Goal: Transaction & Acquisition: Purchase product/service

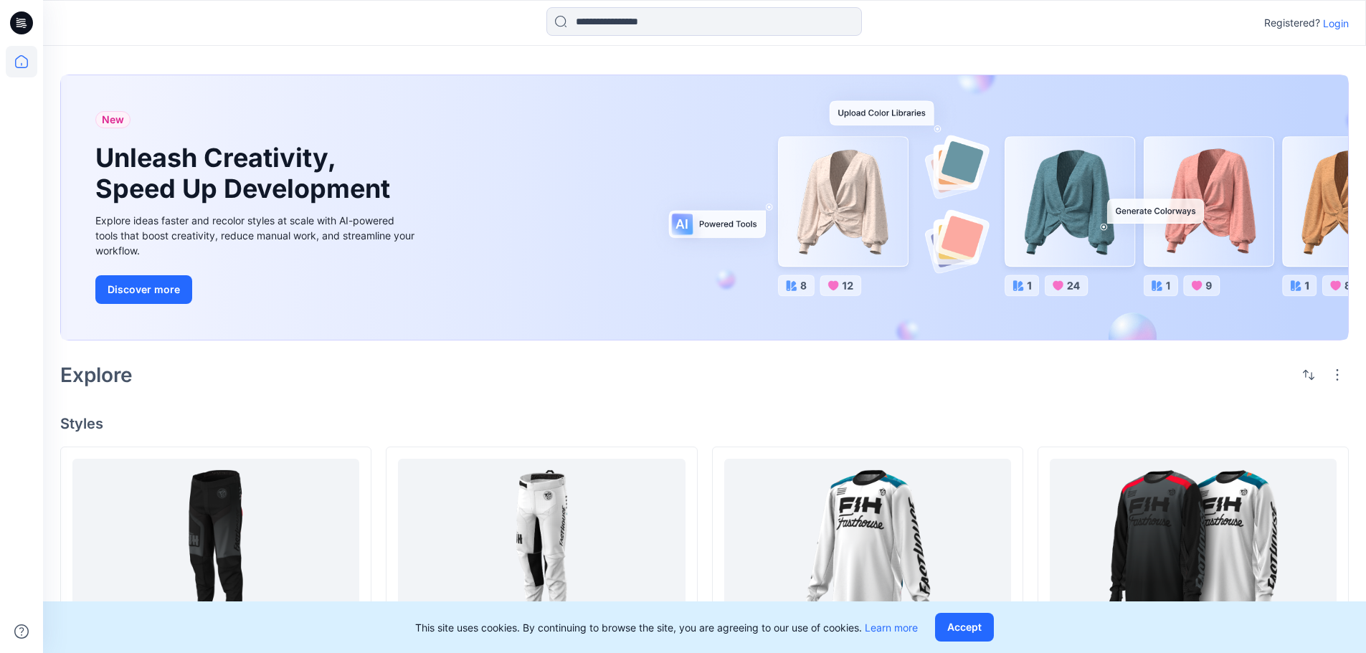
scroll to position [72, 0]
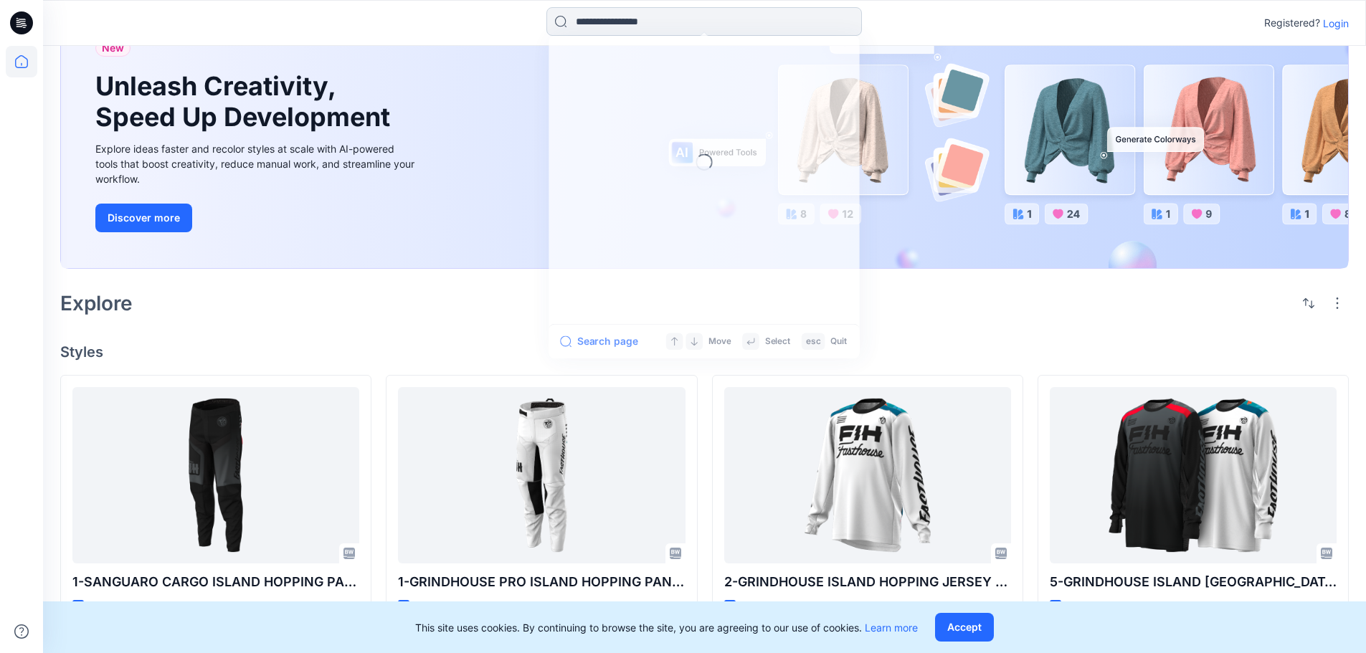
click at [627, 19] on input at bounding box center [703, 21] width 315 height 29
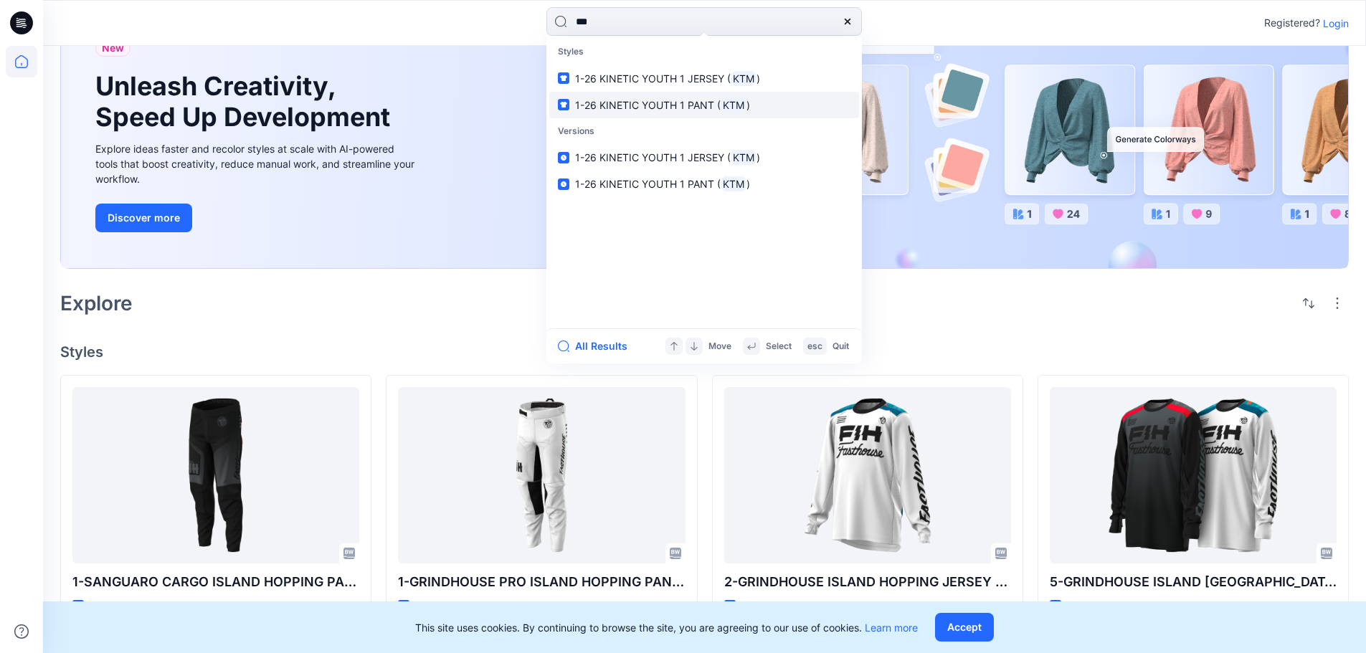
type input "***"
click at [683, 105] on span "1-26 KINETIC YOUTH 1 PANT (" at bounding box center [648, 105] width 146 height 12
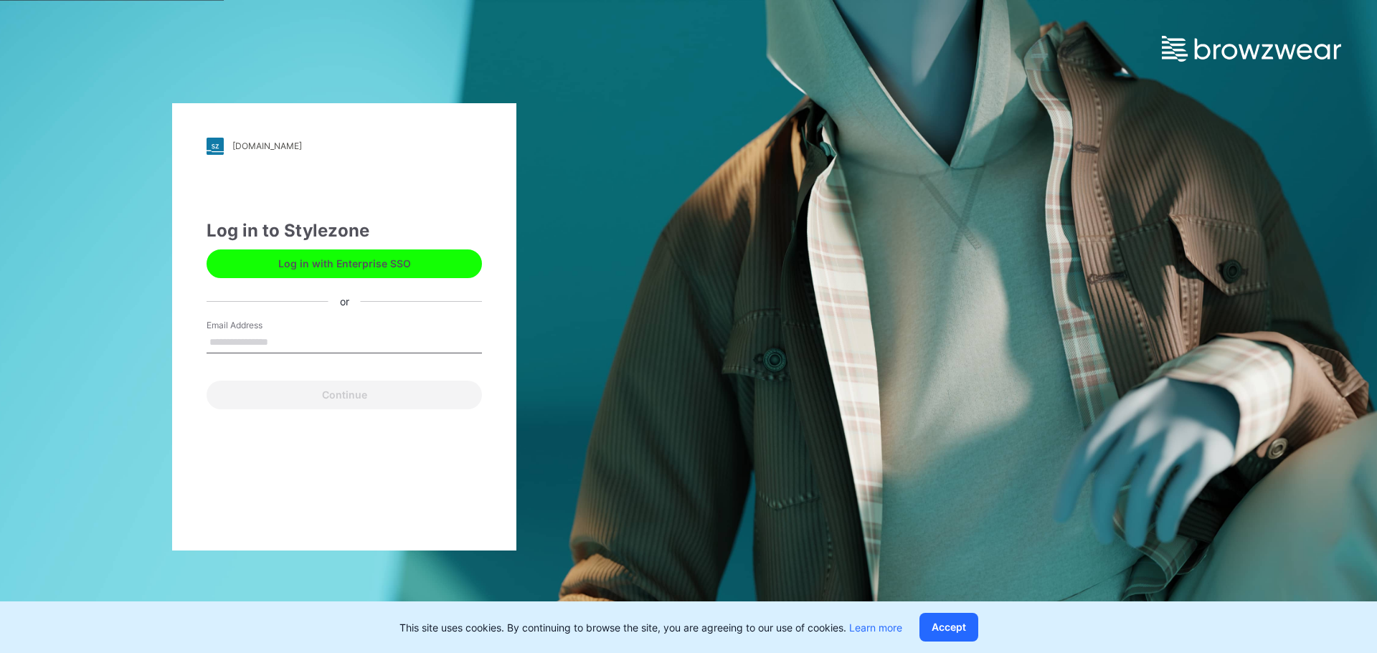
click at [272, 345] on input "Email Address" at bounding box center [343, 343] width 275 height 22
type input "**********"
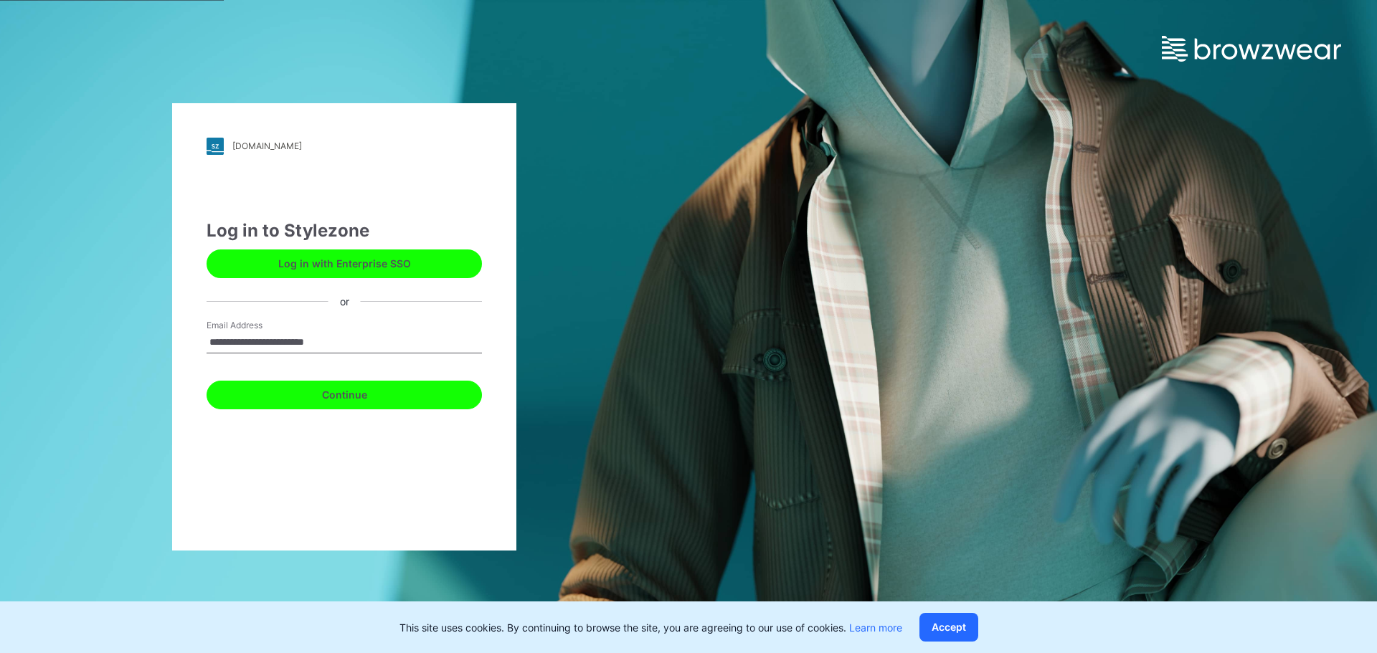
click at [328, 393] on button "Continue" at bounding box center [343, 395] width 275 height 29
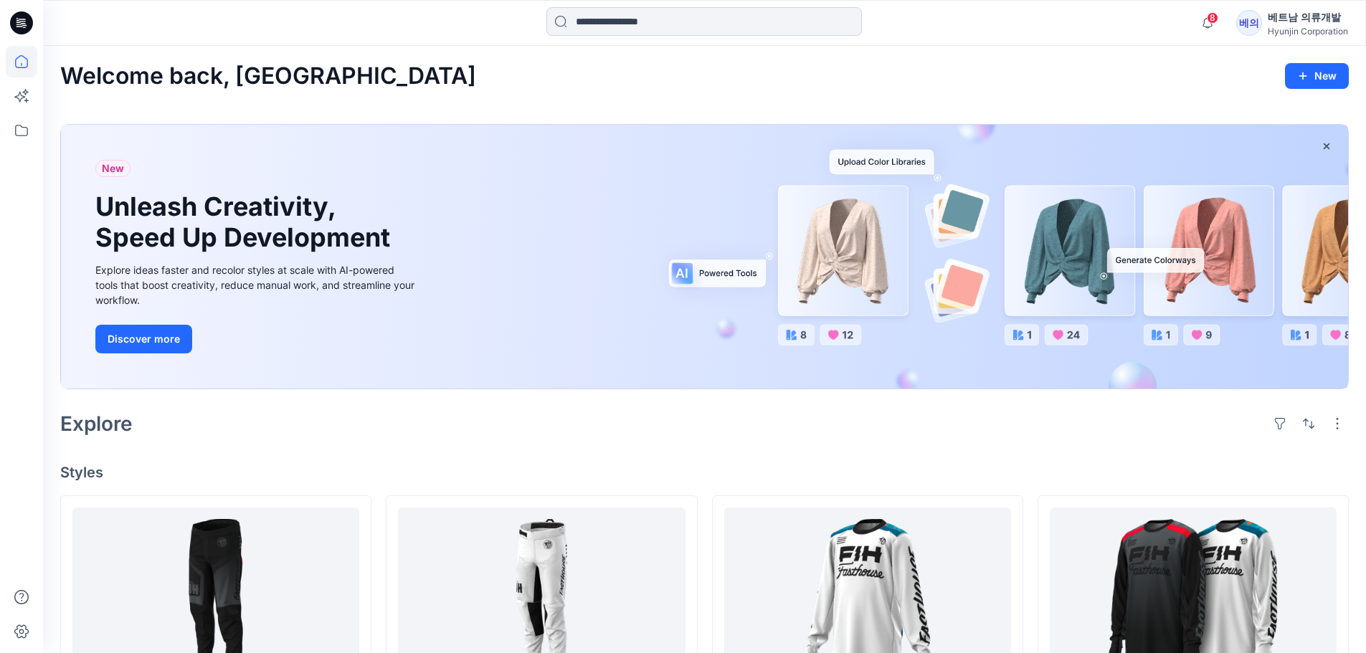
click at [733, 19] on input at bounding box center [703, 21] width 315 height 29
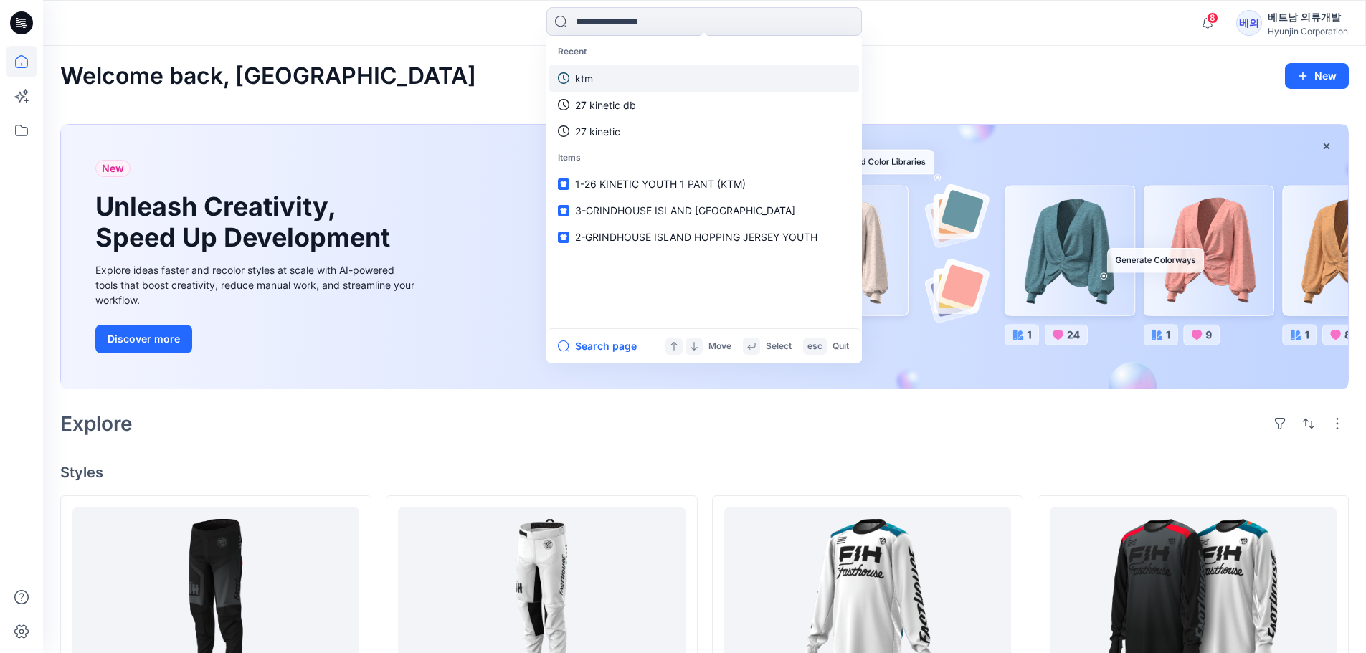
click at [581, 75] on p "ktm" at bounding box center [584, 78] width 18 height 15
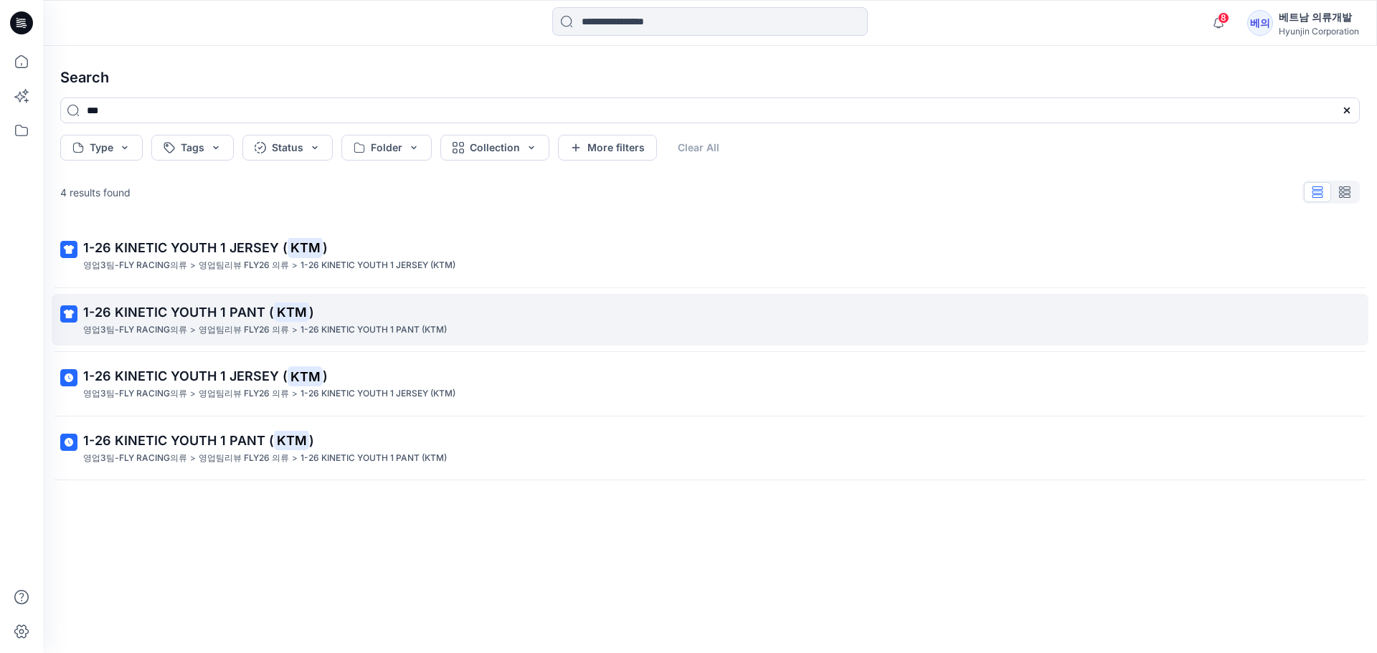
click at [200, 321] on p "1-26 KINETIC YOUTH 1 PANT ( KTM )" at bounding box center [708, 313] width 1250 height 20
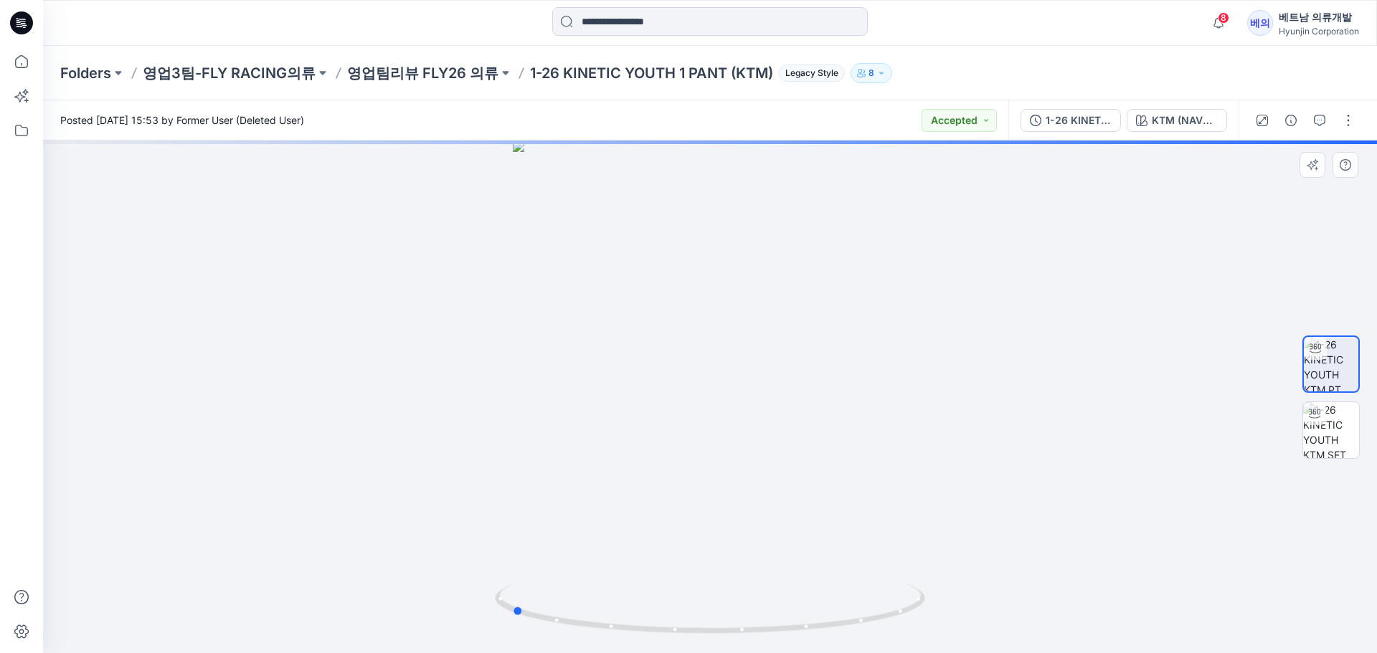
drag, startPoint x: 826, startPoint y: 358, endPoint x: 627, endPoint y: 367, distance: 198.8
click at [627, 367] on div at bounding box center [710, 397] width 1334 height 513
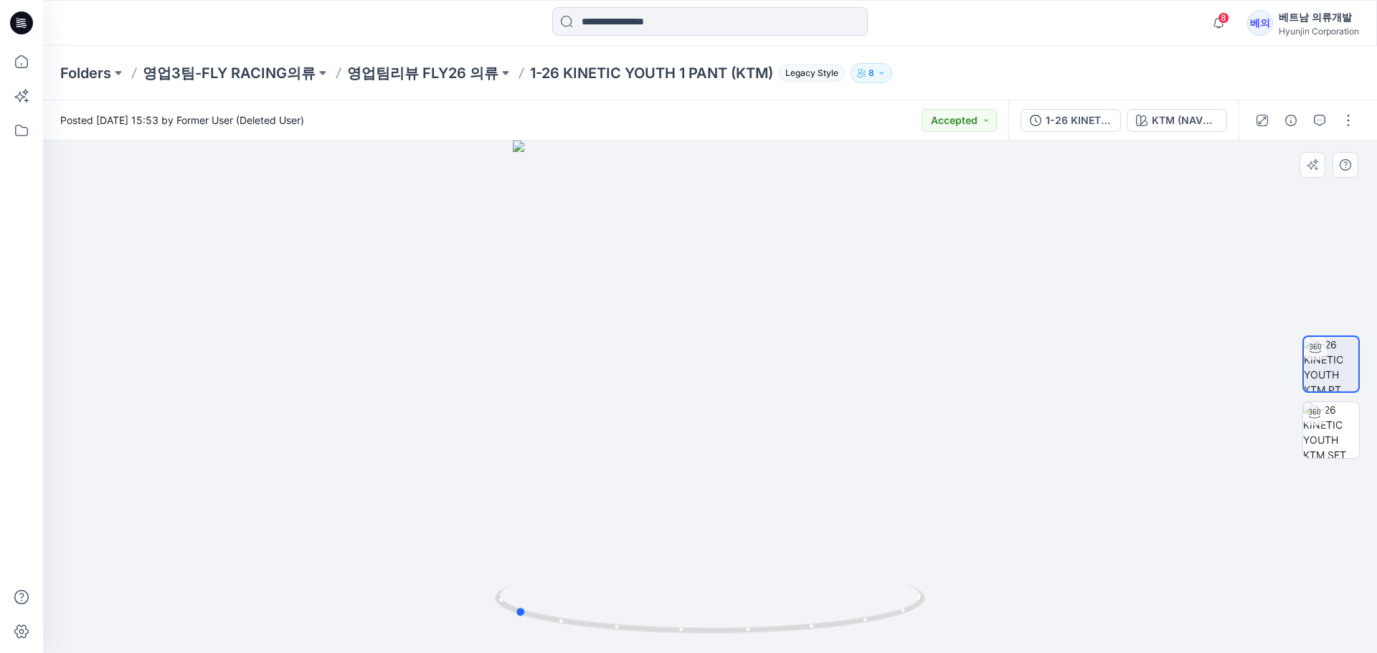
drag, startPoint x: 598, startPoint y: 371, endPoint x: 601, endPoint y: 386, distance: 15.3
click at [601, 386] on div at bounding box center [710, 397] width 1334 height 513
drag, startPoint x: 594, startPoint y: 384, endPoint x: 793, endPoint y: 371, distance: 199.8
click at [793, 371] on div at bounding box center [710, 397] width 1334 height 513
drag, startPoint x: 785, startPoint y: 393, endPoint x: 804, endPoint y: 369, distance: 30.7
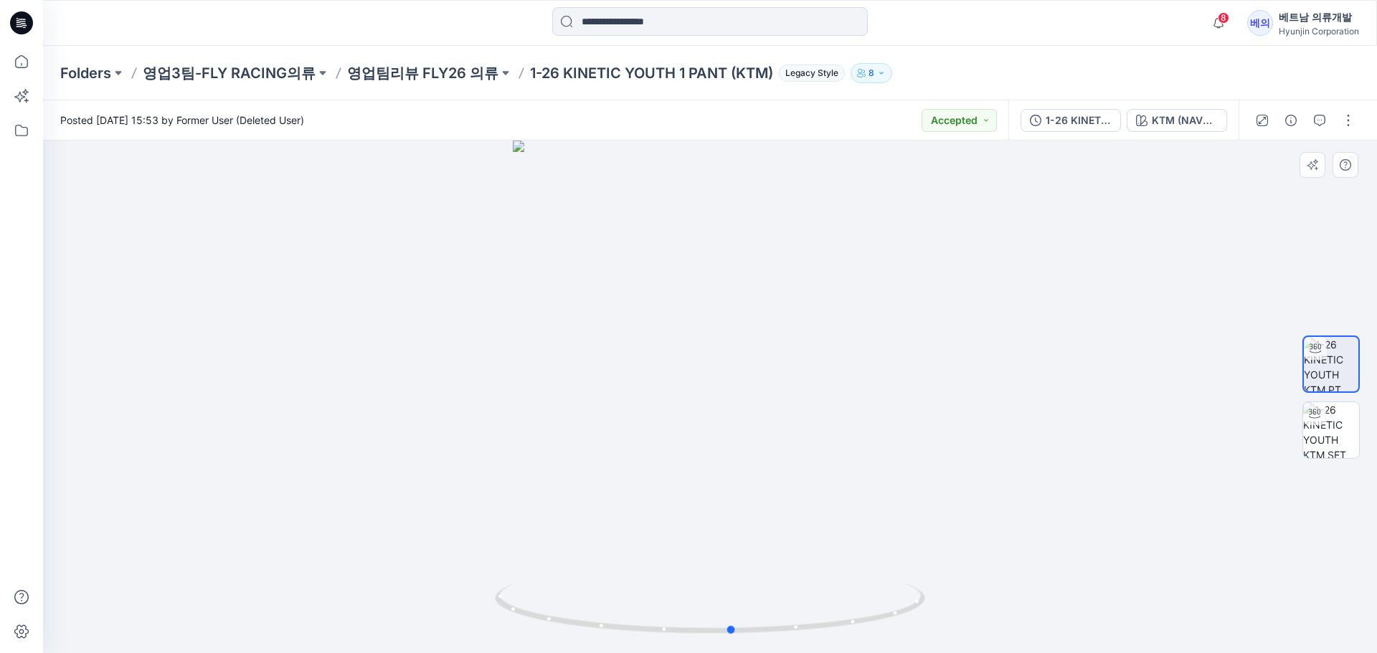
click at [804, 369] on div at bounding box center [710, 397] width 1334 height 513
click at [1330, 417] on img at bounding box center [1331, 430] width 56 height 56
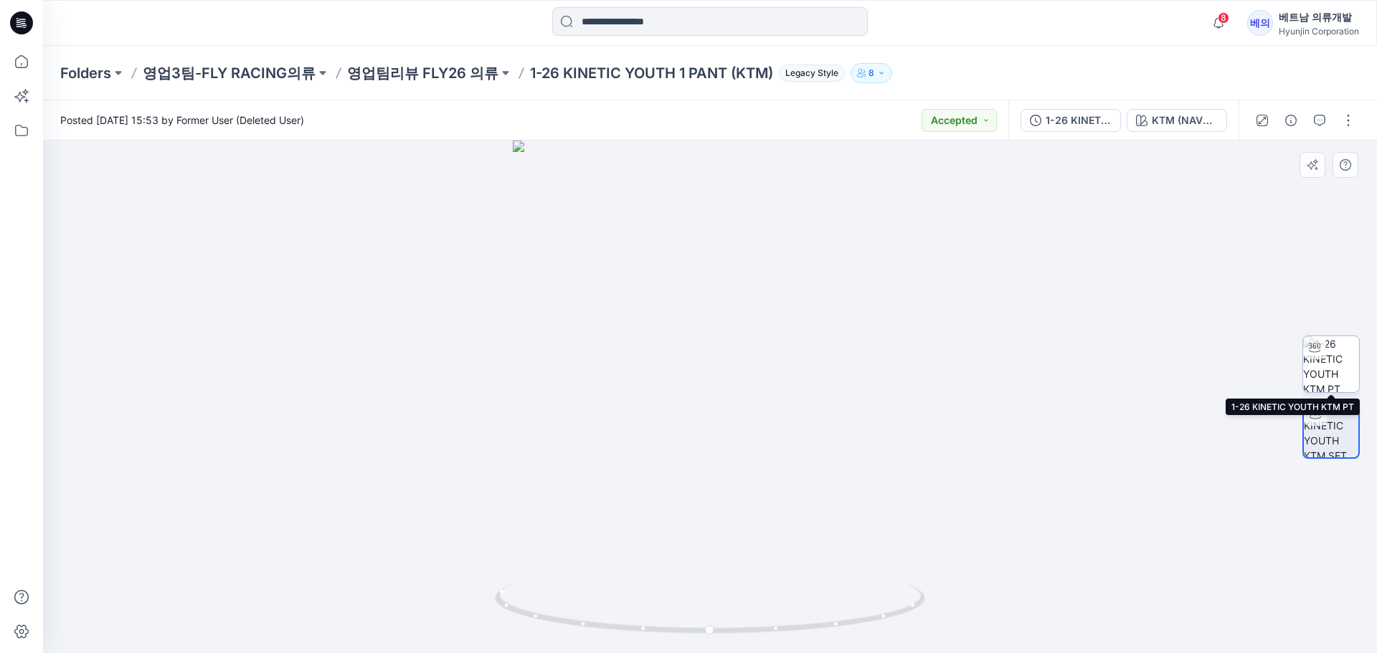
click at [1318, 380] on img at bounding box center [1331, 364] width 56 height 56
